Goal: Find specific page/section: Find specific page/section

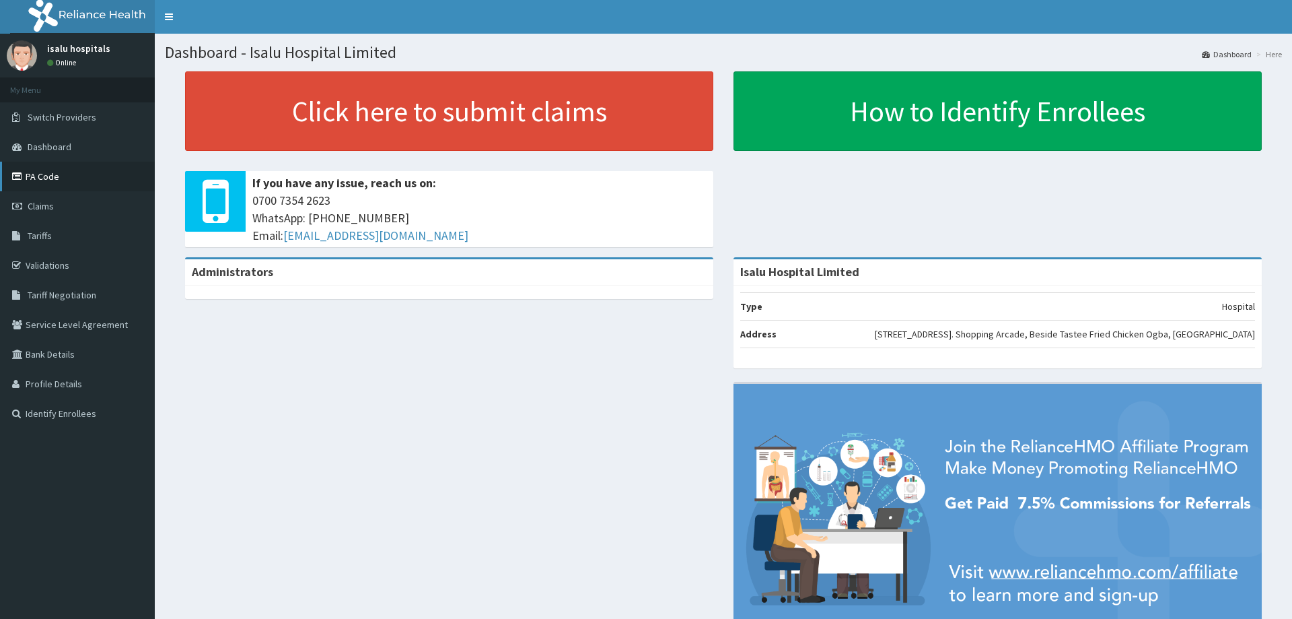
click at [34, 173] on link "PA Code" at bounding box center [77, 177] width 155 height 30
click at [60, 173] on link "PA Code" at bounding box center [77, 177] width 155 height 30
